Goal: Find specific page/section: Find specific page/section

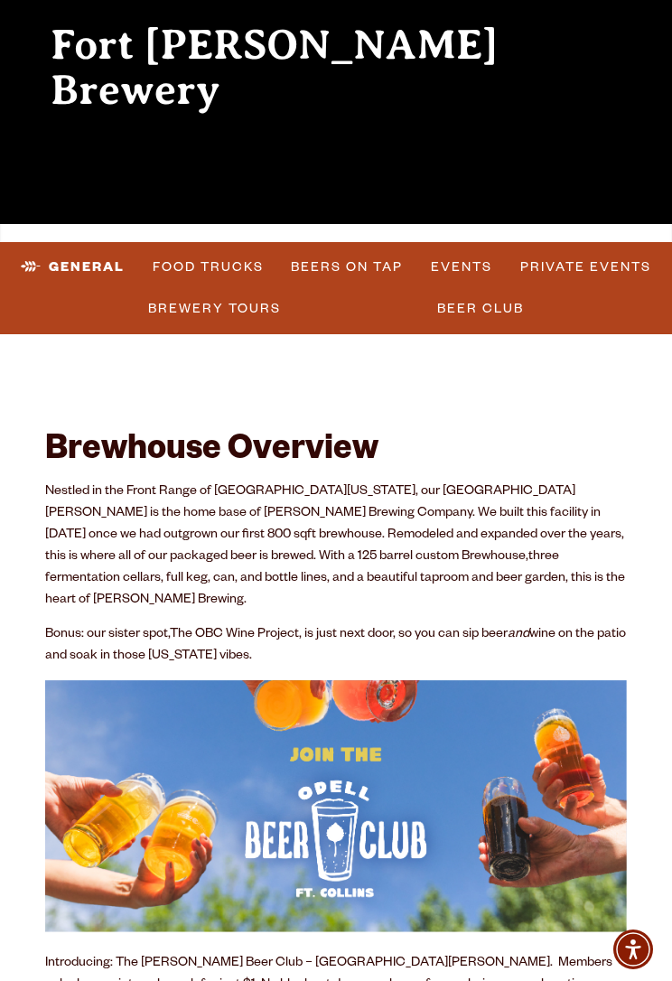
scroll to position [168, 0]
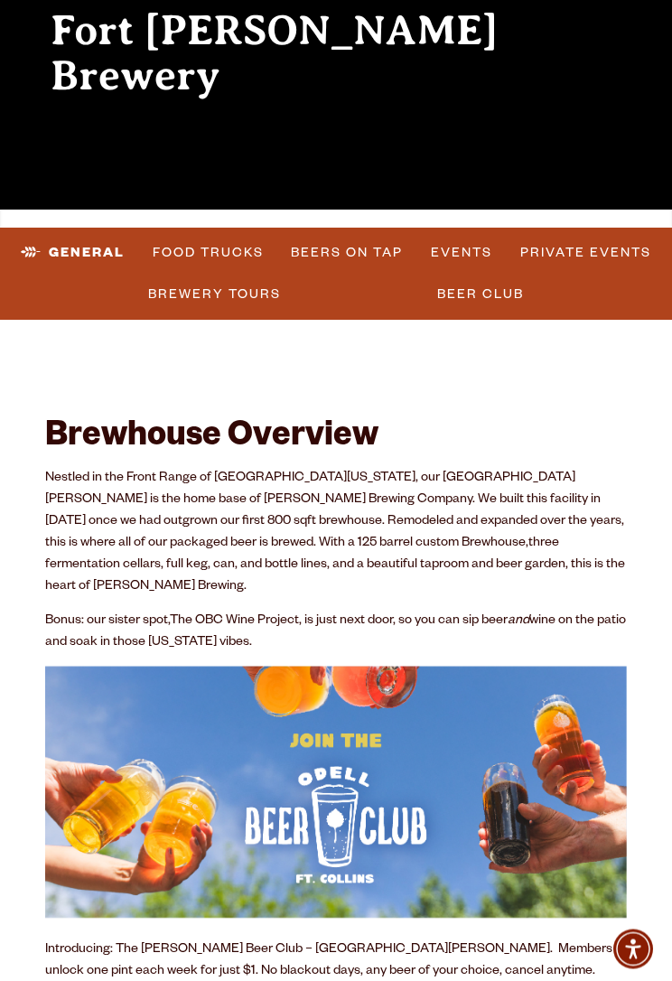
click at [197, 259] on link "Food Trucks" at bounding box center [208, 254] width 126 height 42
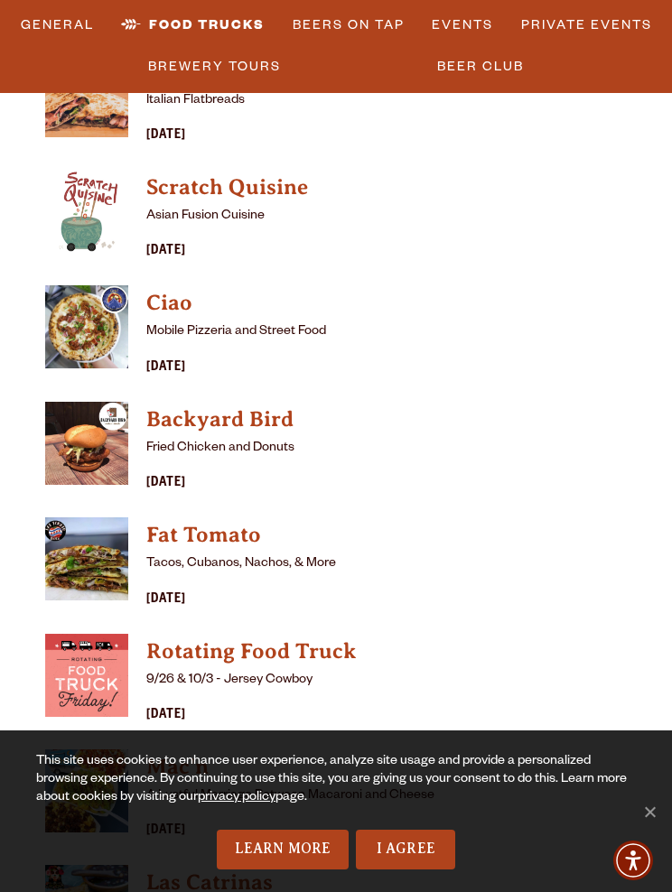
scroll to position [5385, 0]
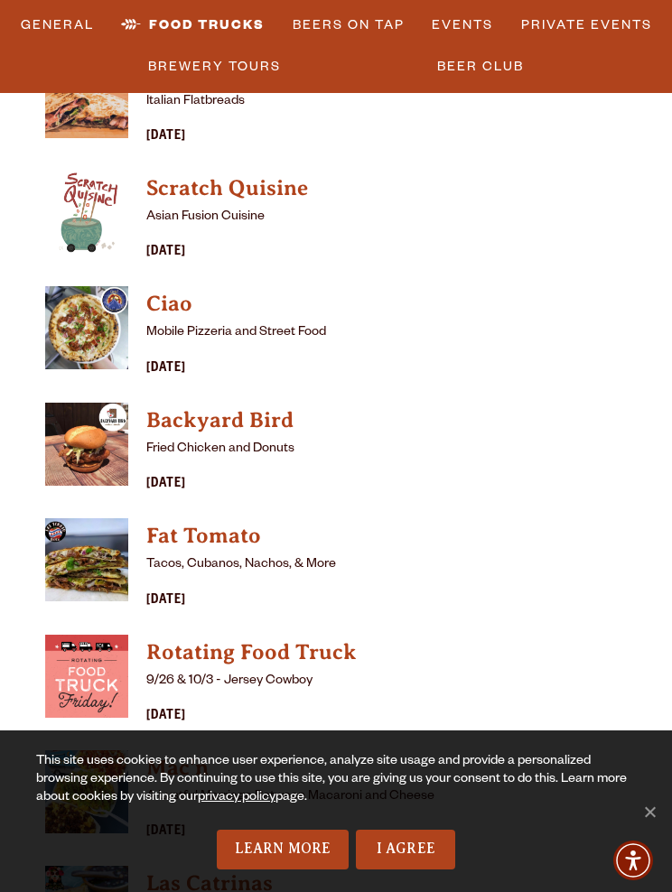
click at [235, 406] on h4 "Backyard Bird" at bounding box center [386, 420] width 481 height 29
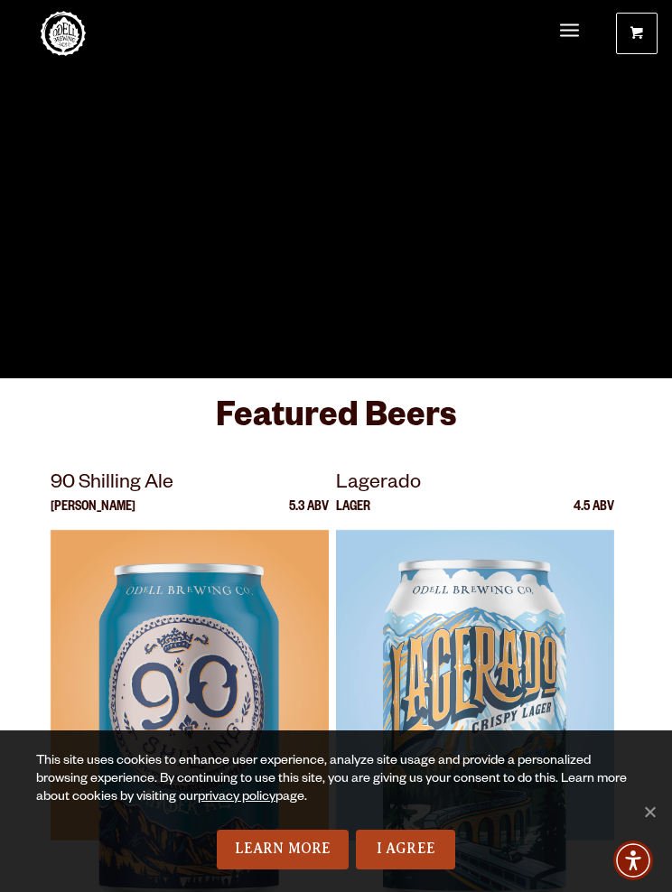
click at [410, 864] on link "I Agree" at bounding box center [405, 850] width 99 height 40
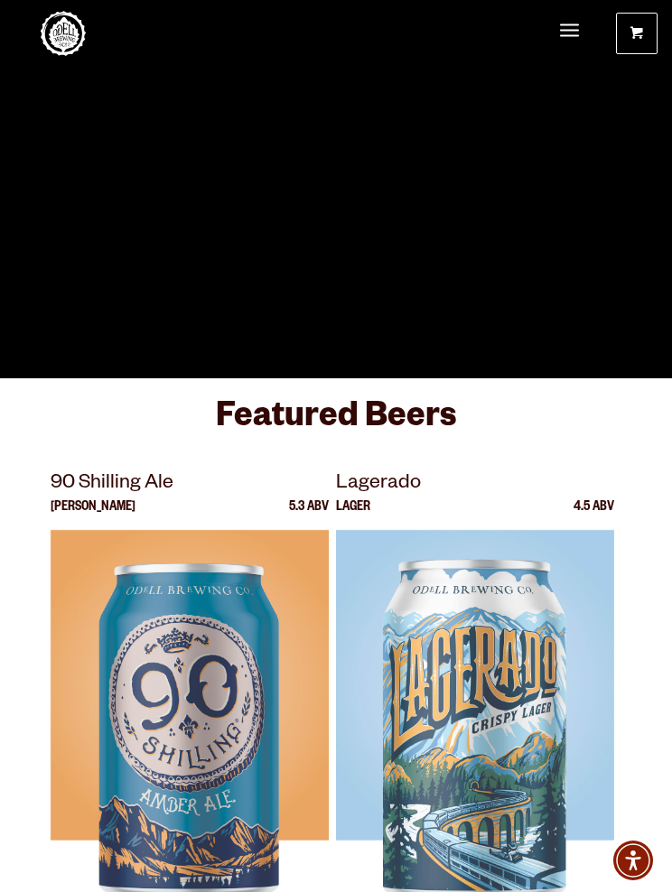
click at [565, 39] on span "Menu" at bounding box center [569, 32] width 19 height 38
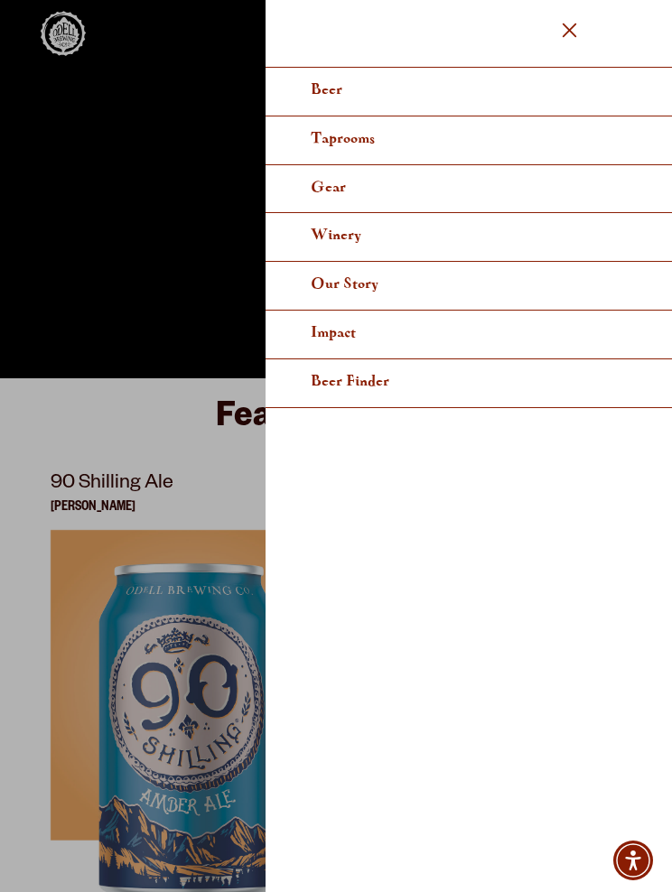
click at [364, 142] on span "Taprooms" at bounding box center [343, 139] width 64 height 14
